Goal: Find specific page/section: Find specific page/section

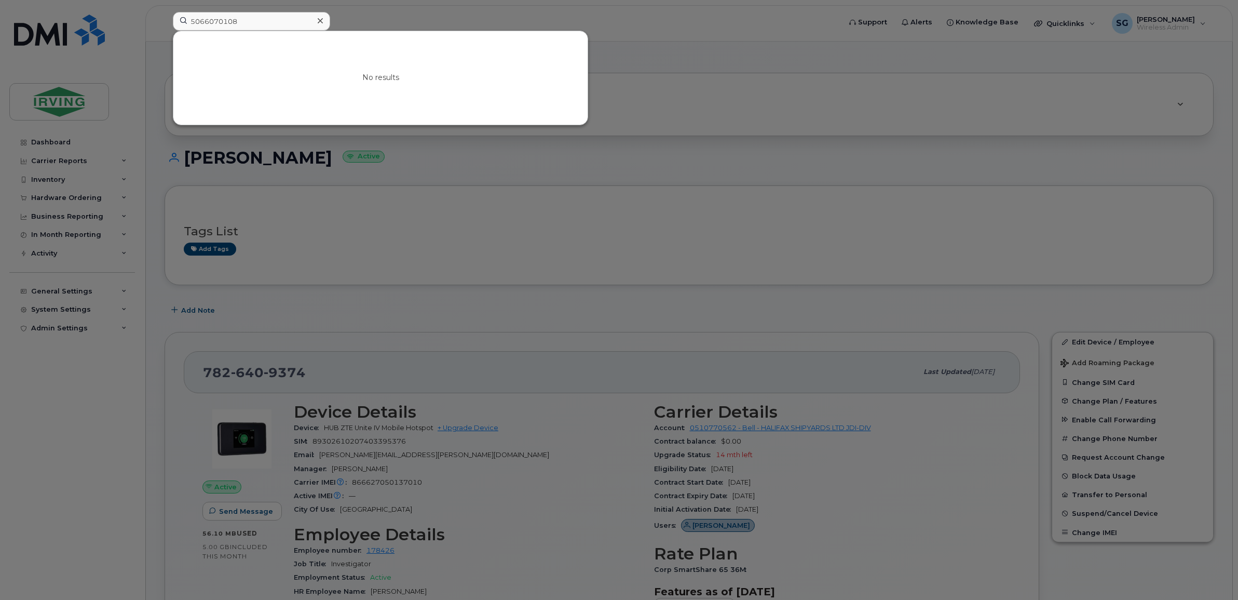
scroll to position [495, 0]
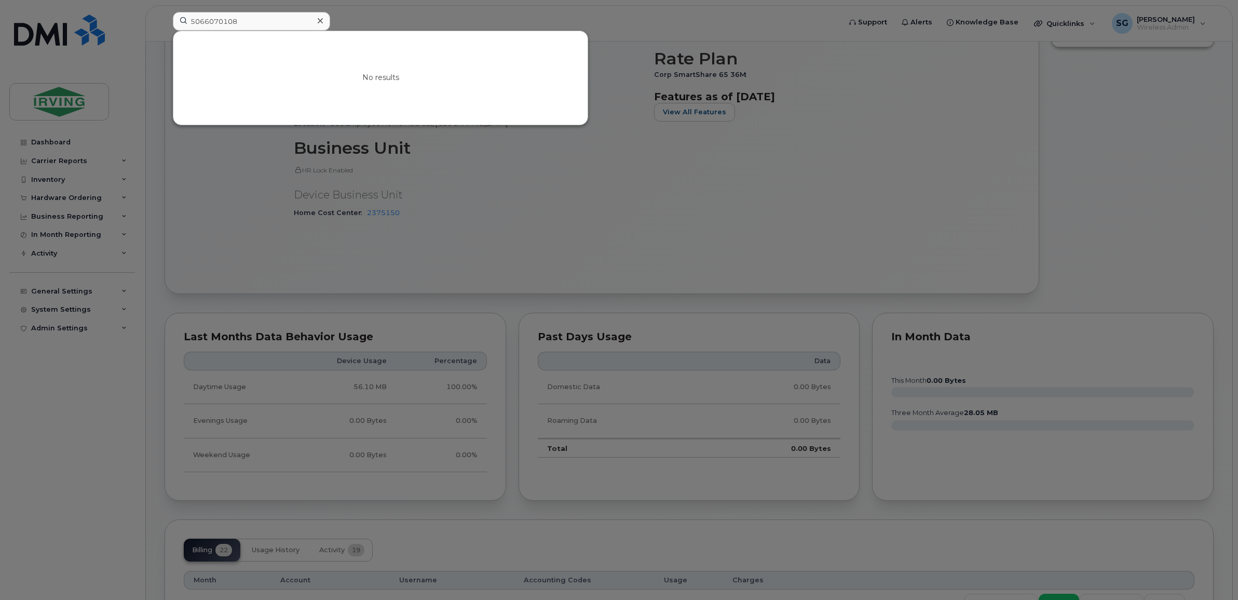
drag, startPoint x: 198, startPoint y: 19, endPoint x: 173, endPoint y: 19, distance: 24.9
click at [173, 19] on input "5066070108" at bounding box center [251, 21] width 157 height 19
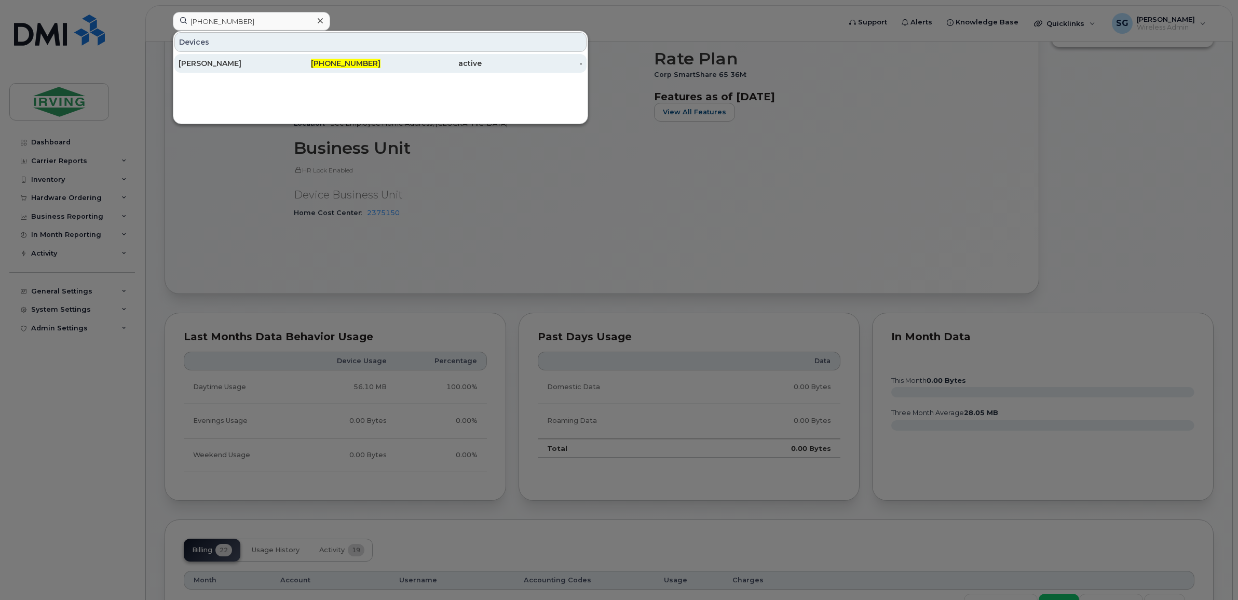
type input "[PHONE_NUMBER]"
click at [261, 58] on div "[PERSON_NAME]" at bounding box center [229, 63] width 101 height 19
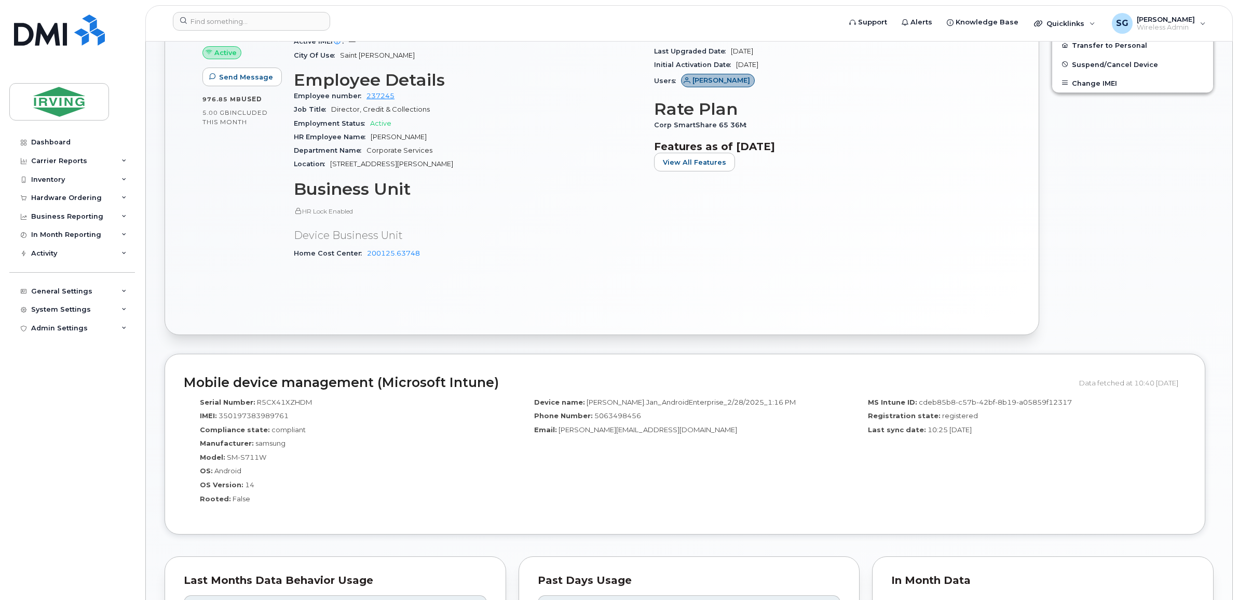
scroll to position [299, 0]
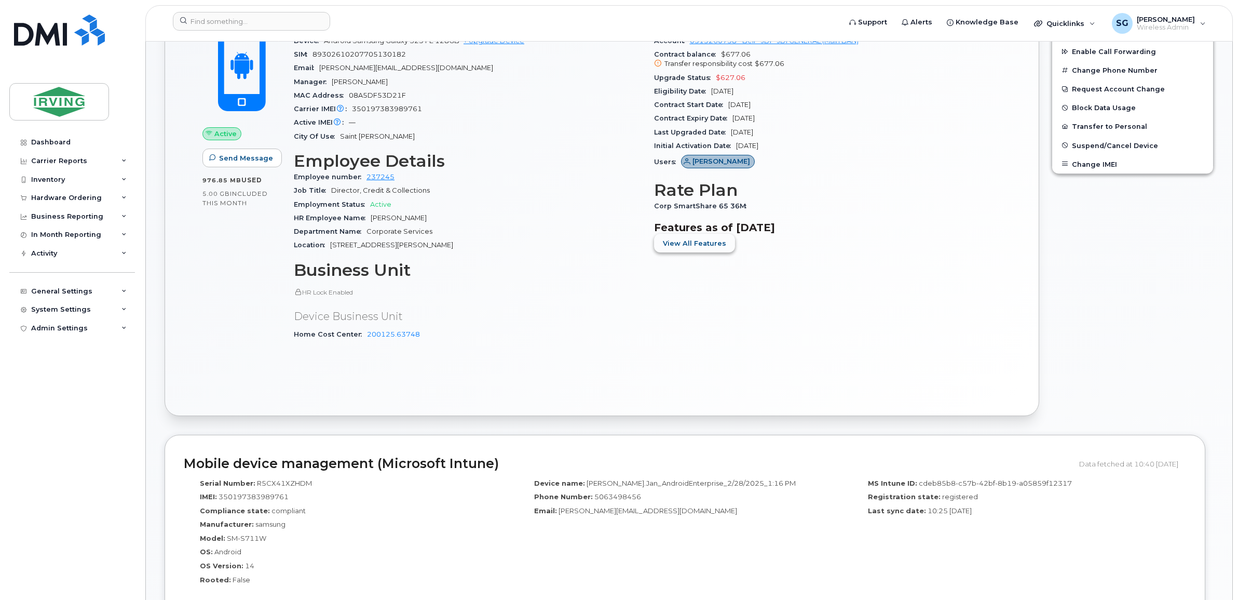
click at [676, 243] on span "View All Features" at bounding box center [694, 243] width 63 height 10
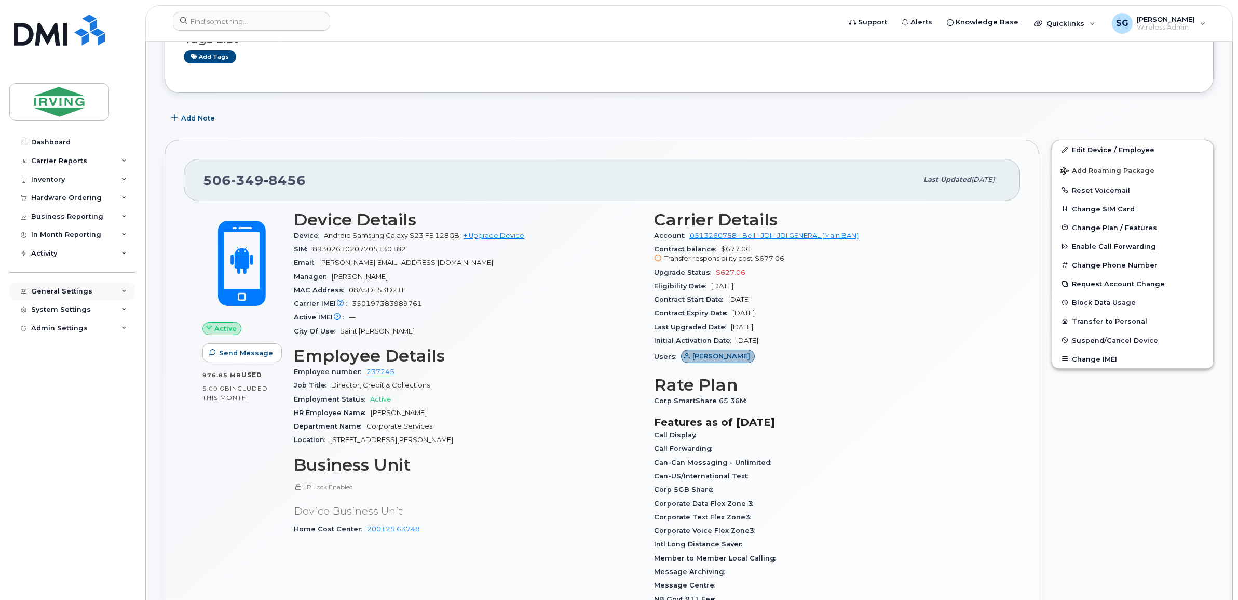
scroll to position [0, 0]
